Goal: Task Accomplishment & Management: Use online tool/utility

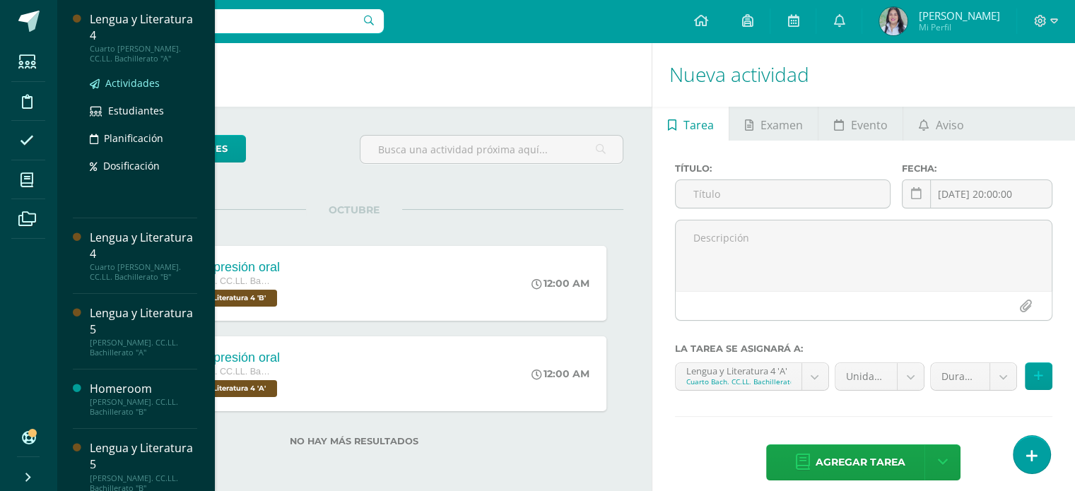
click at [146, 90] on span "Actividades" at bounding box center [132, 82] width 54 height 13
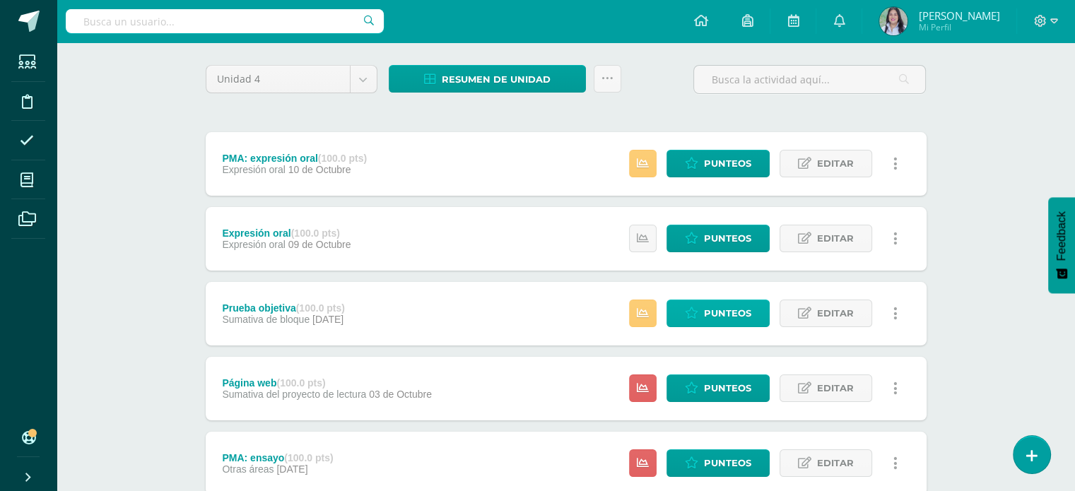
scroll to position [105, 0]
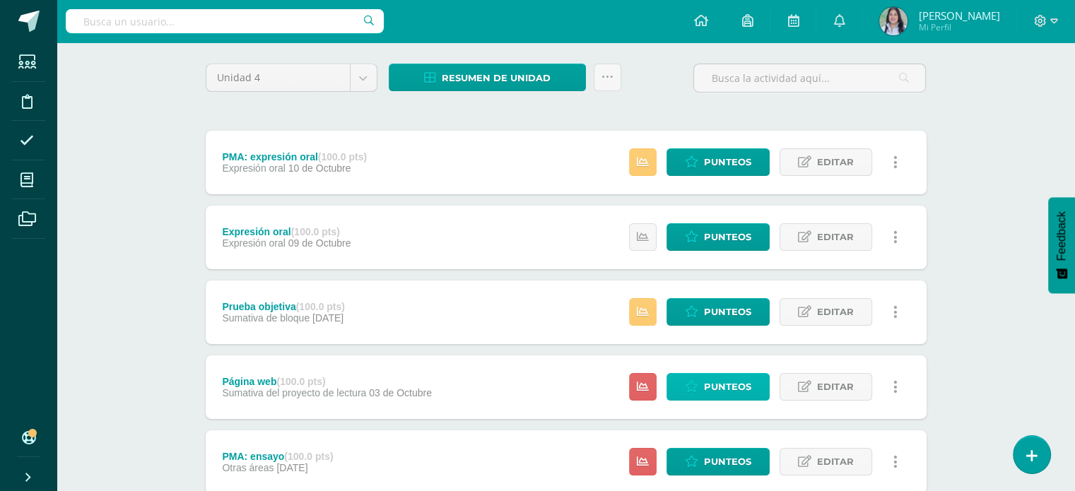
click at [725, 389] on span "Punteos" at bounding box center [727, 387] width 47 height 26
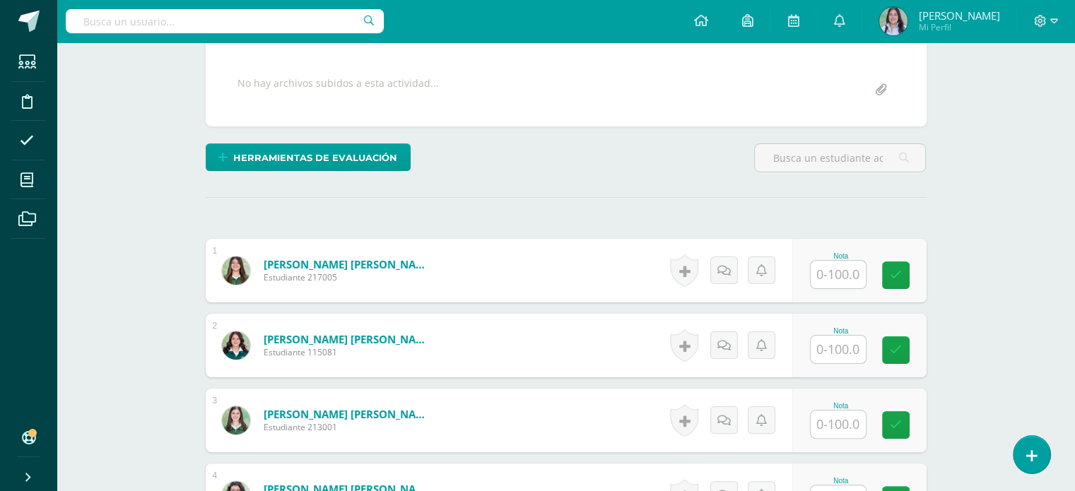
scroll to position [253, 0]
click at [841, 280] on input "text" at bounding box center [838, 274] width 55 height 28
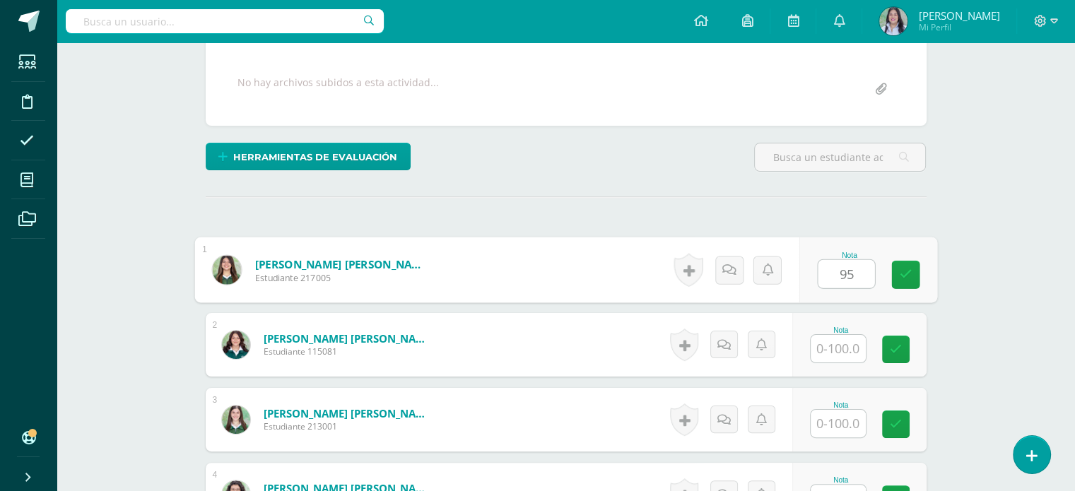
type input "95"
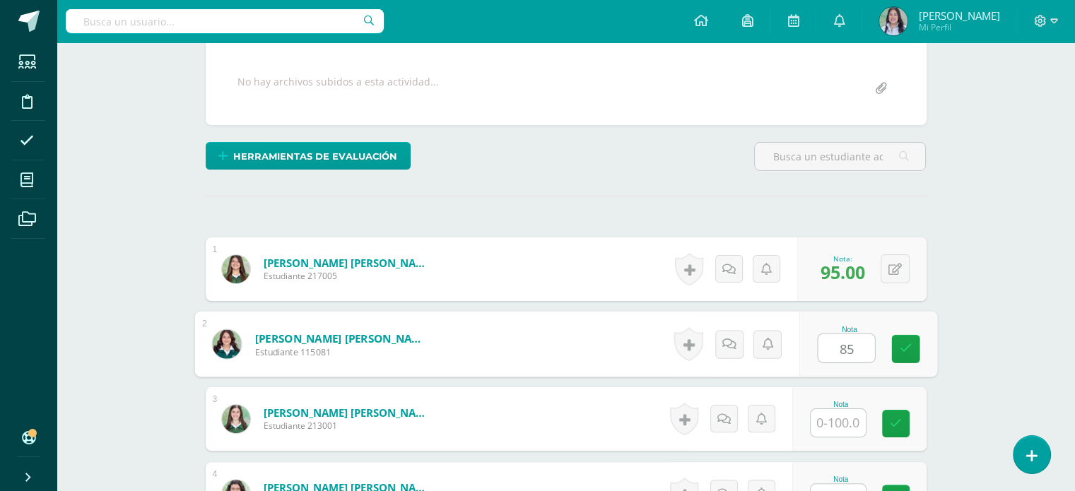
scroll to position [254, 0]
type input "85"
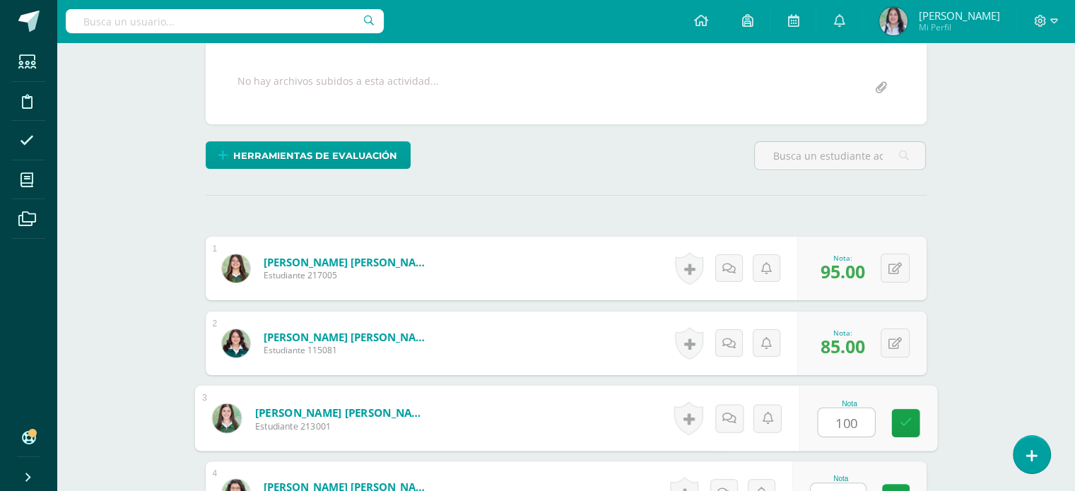
type input "100"
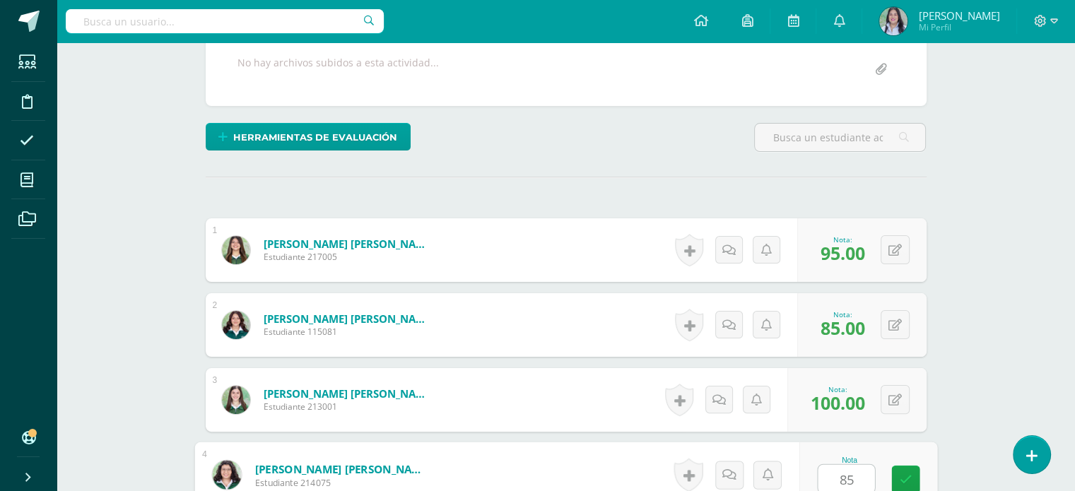
type input "85"
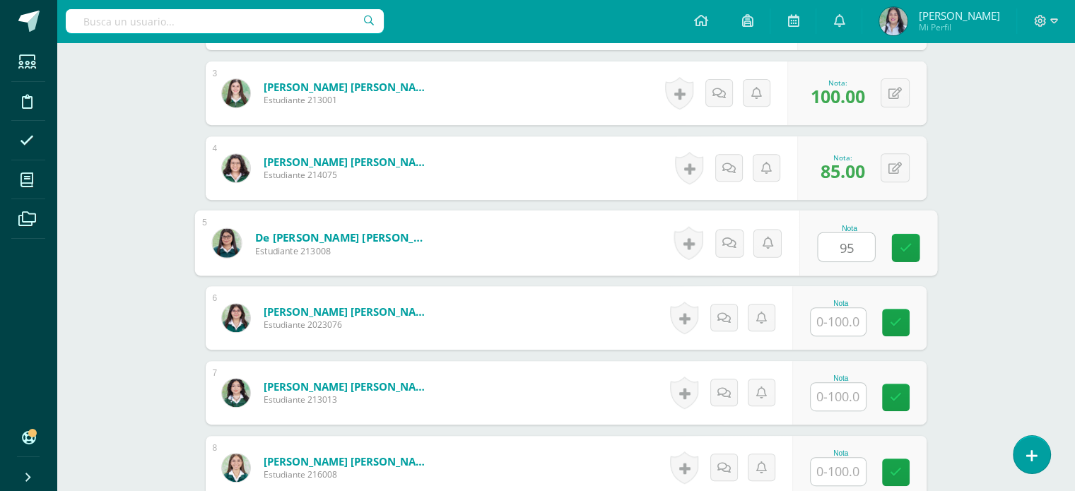
type input "95"
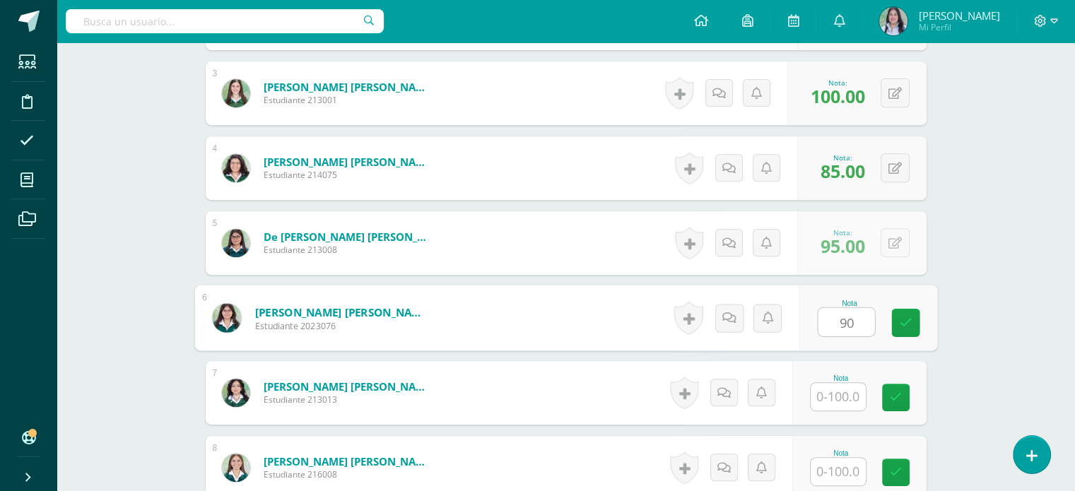
type input "90"
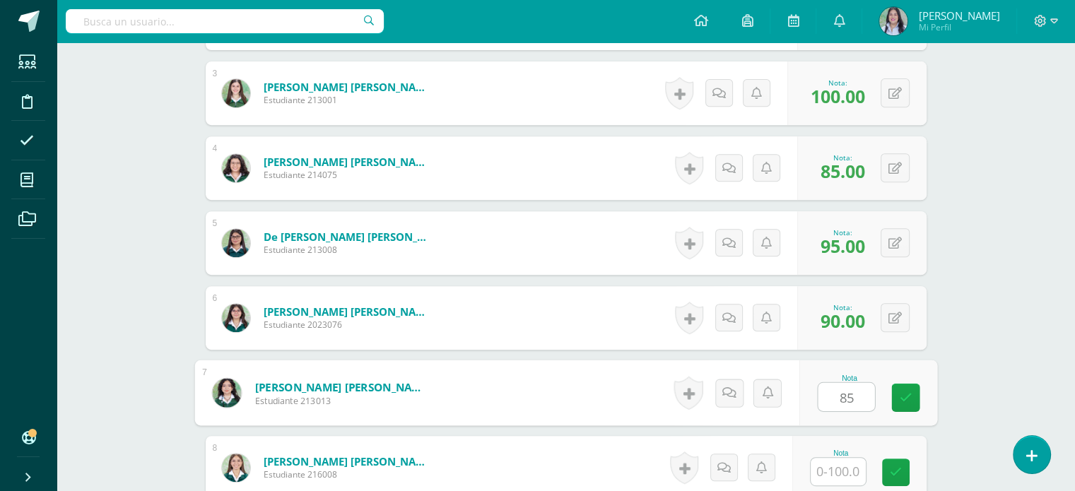
type input "85"
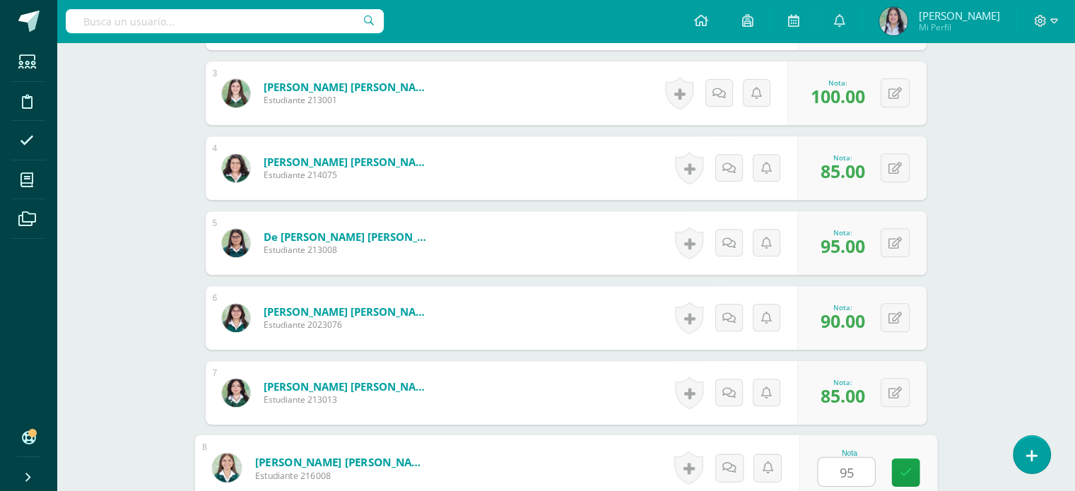
type input "95"
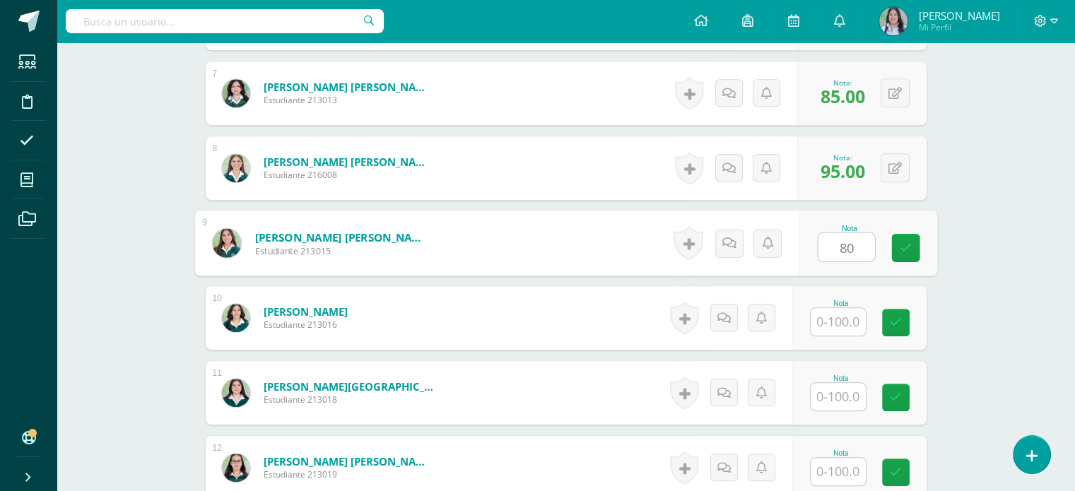
type input "80"
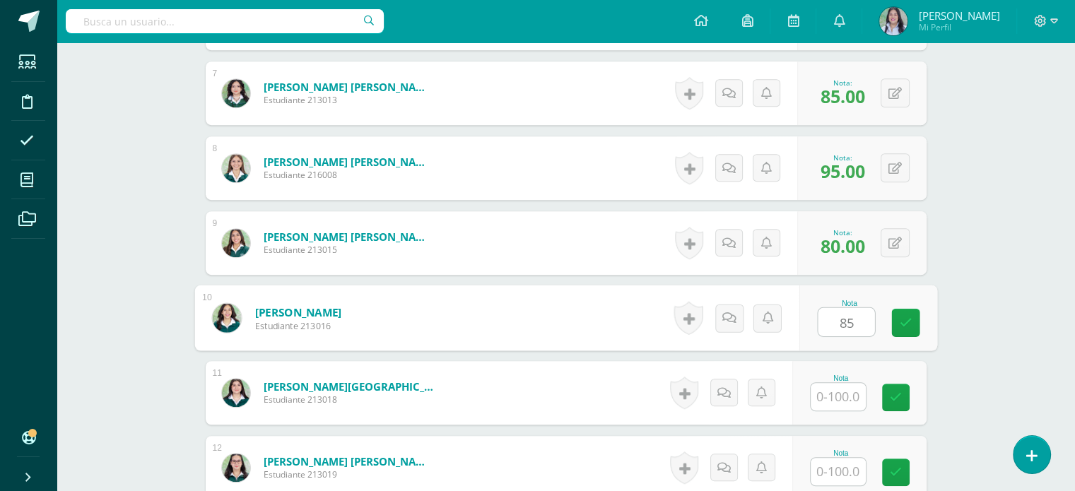
type input "85"
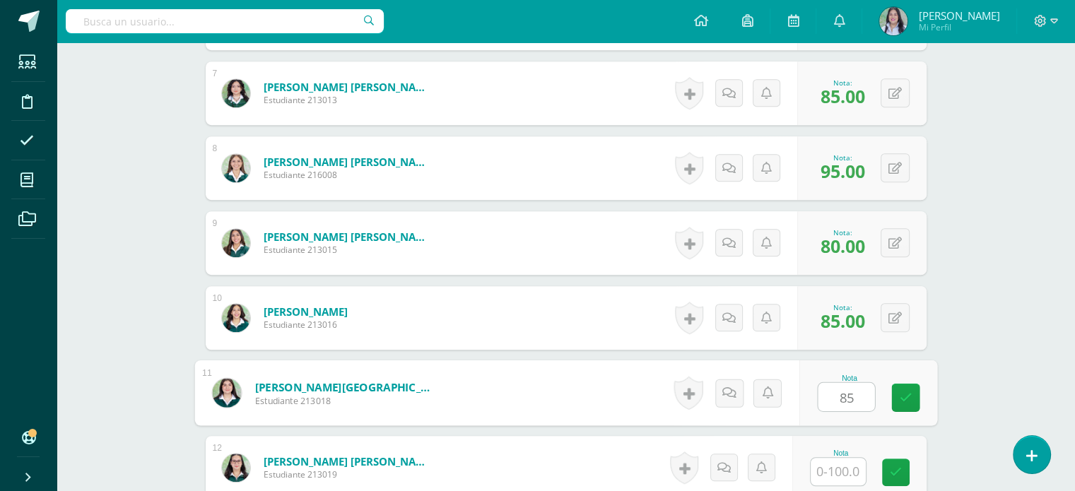
type input "85"
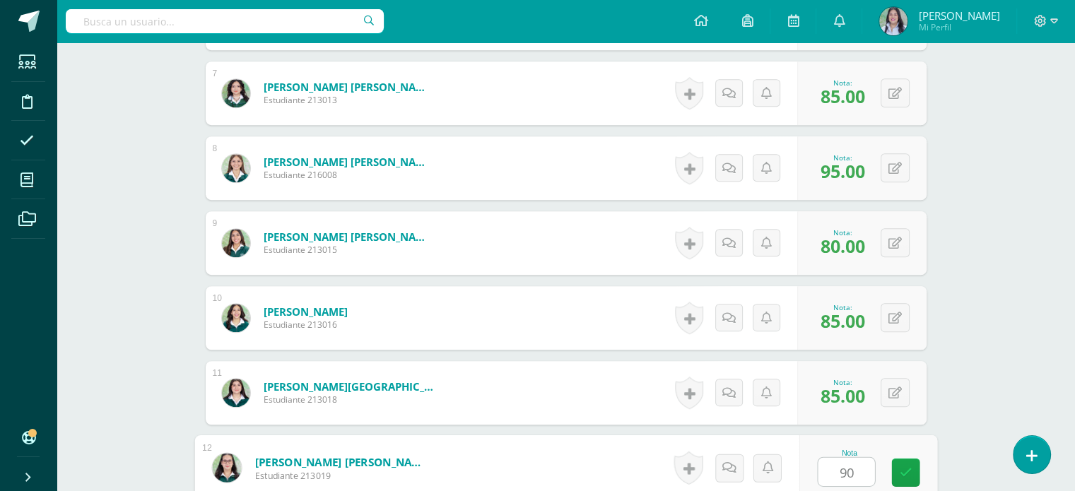
type input "90"
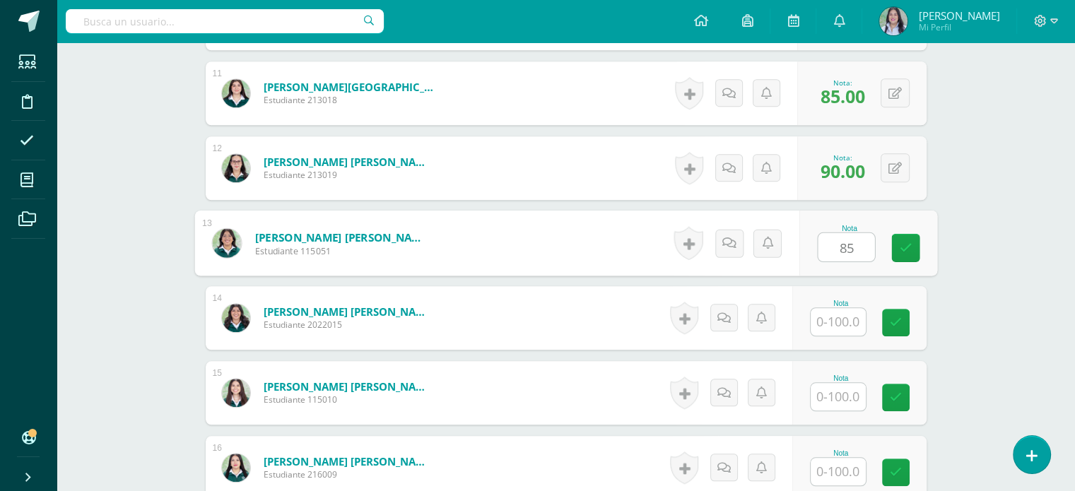
type input "85"
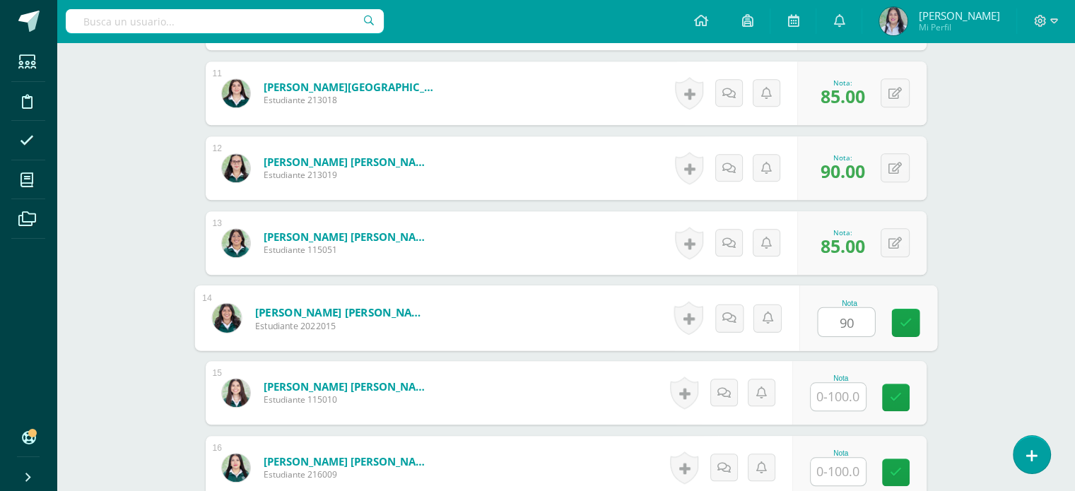
type input "90"
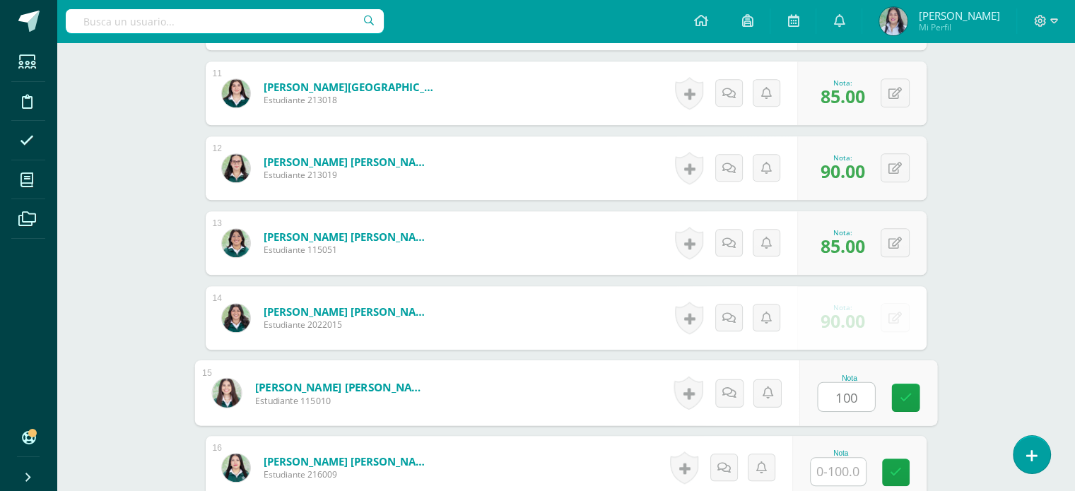
type input "100"
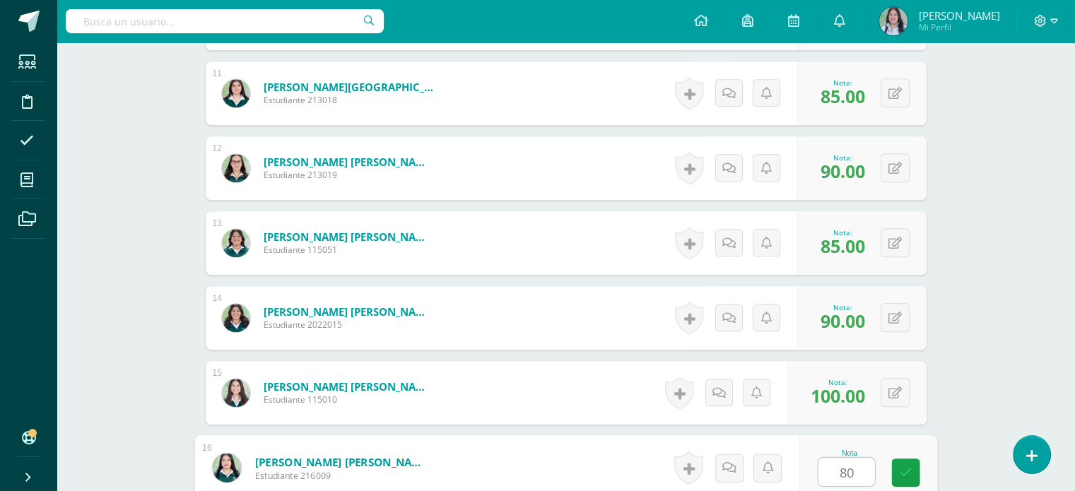
type input "80"
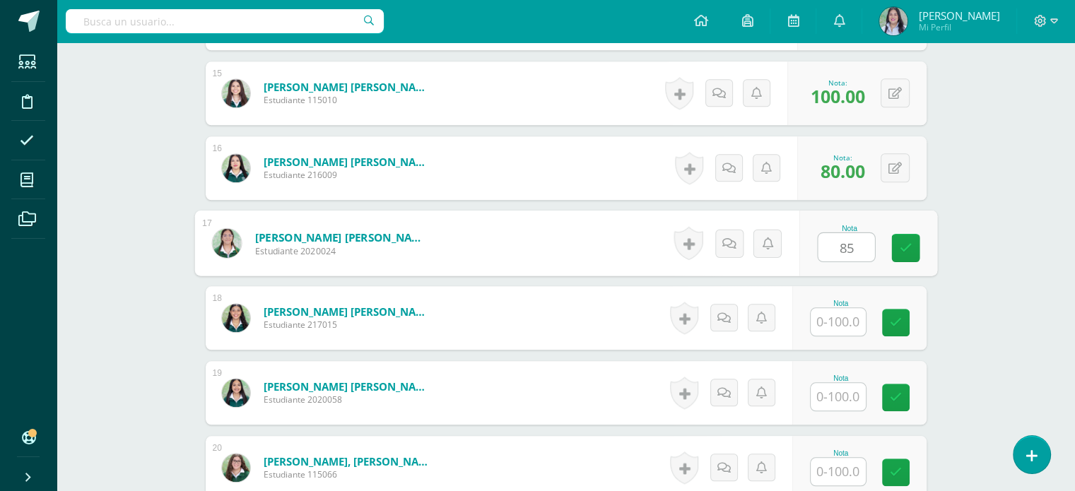
type input "85"
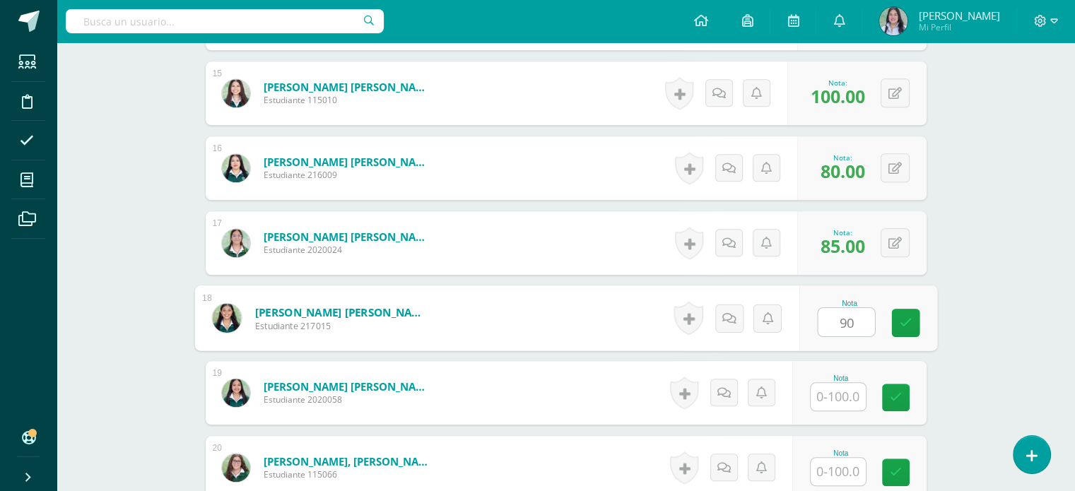
type input "90"
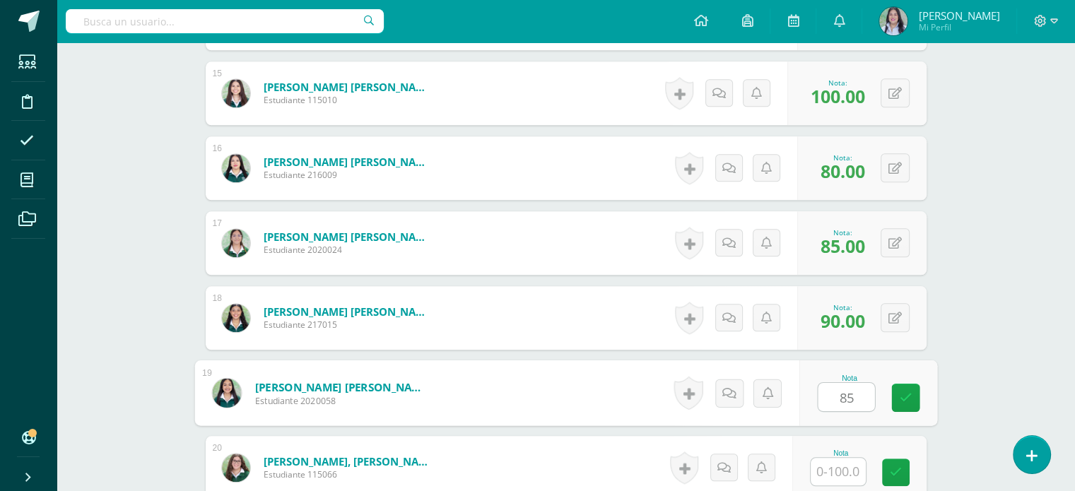
type input "85"
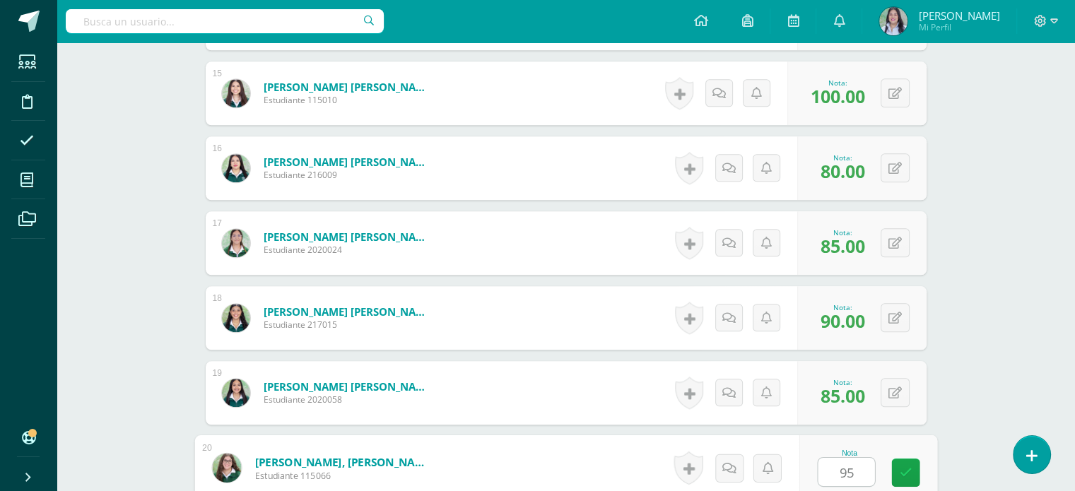
type input "95"
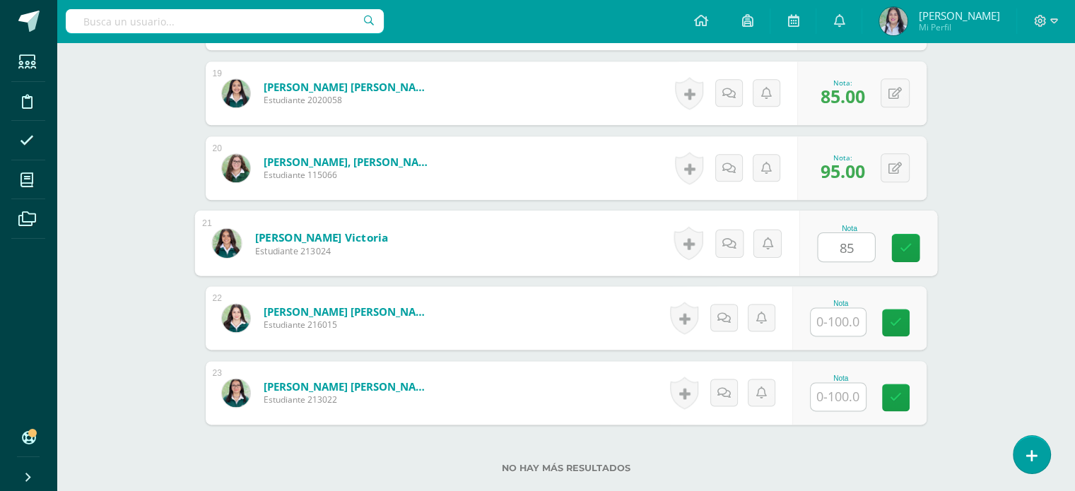
type input "85"
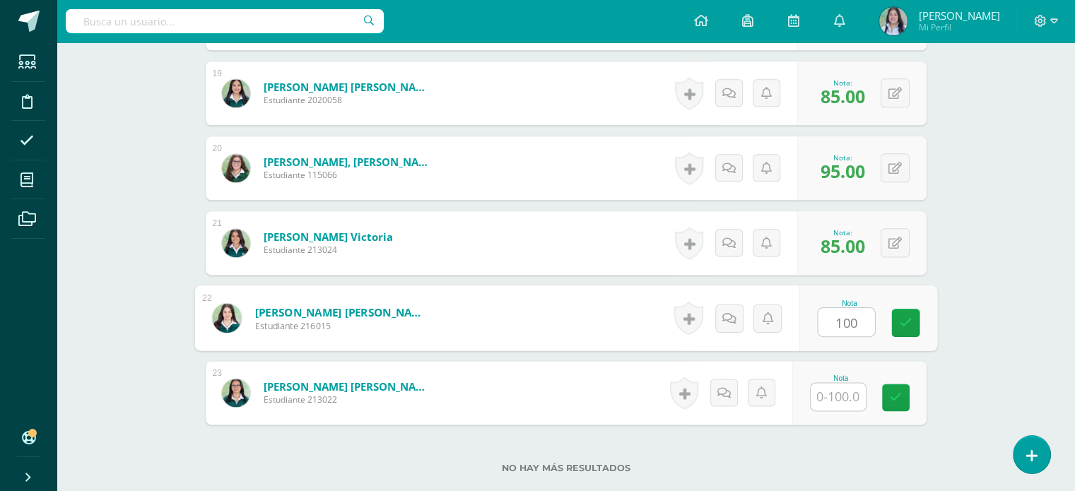
type input "100"
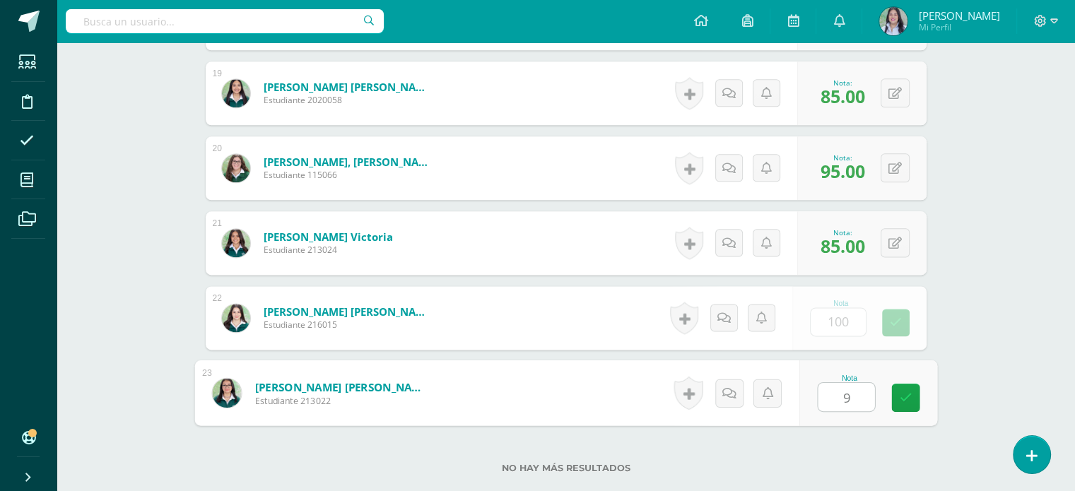
type input "90"
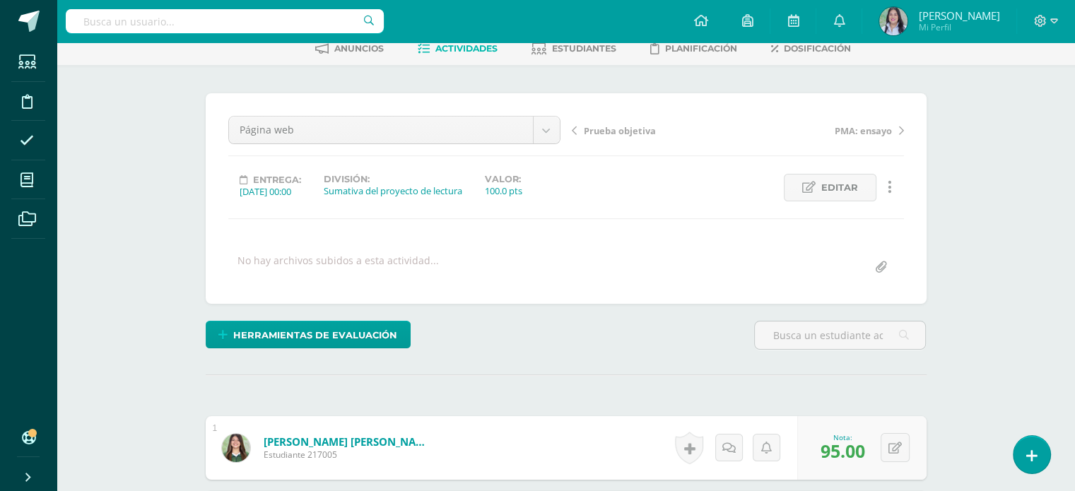
scroll to position [0, 0]
